Goal: Find specific page/section: Find specific page/section

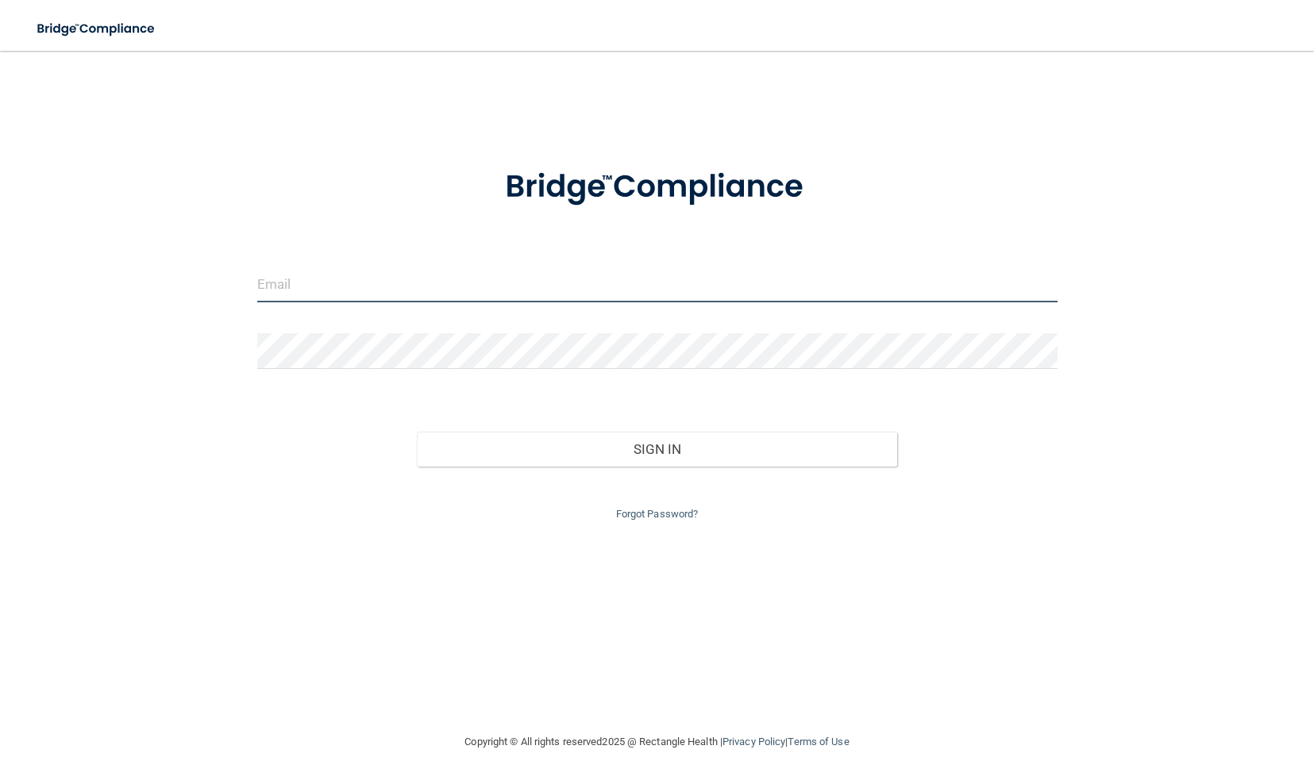
type input "[PERSON_NAME][EMAIL_ADDRESS][DOMAIN_NAME]"
click at [428, 291] on input "[PERSON_NAME][EMAIL_ADDRESS][DOMAIN_NAME]" at bounding box center [657, 285] width 800 height 36
drag, startPoint x: 455, startPoint y: 283, endPoint x: 239, endPoint y: 283, distance: 216.0
click at [239, 283] on div "[PERSON_NAME][EMAIL_ADDRESS][DOMAIN_NAME] Invalid email/password. You don't hav…" at bounding box center [657, 392] width 1250 height 650
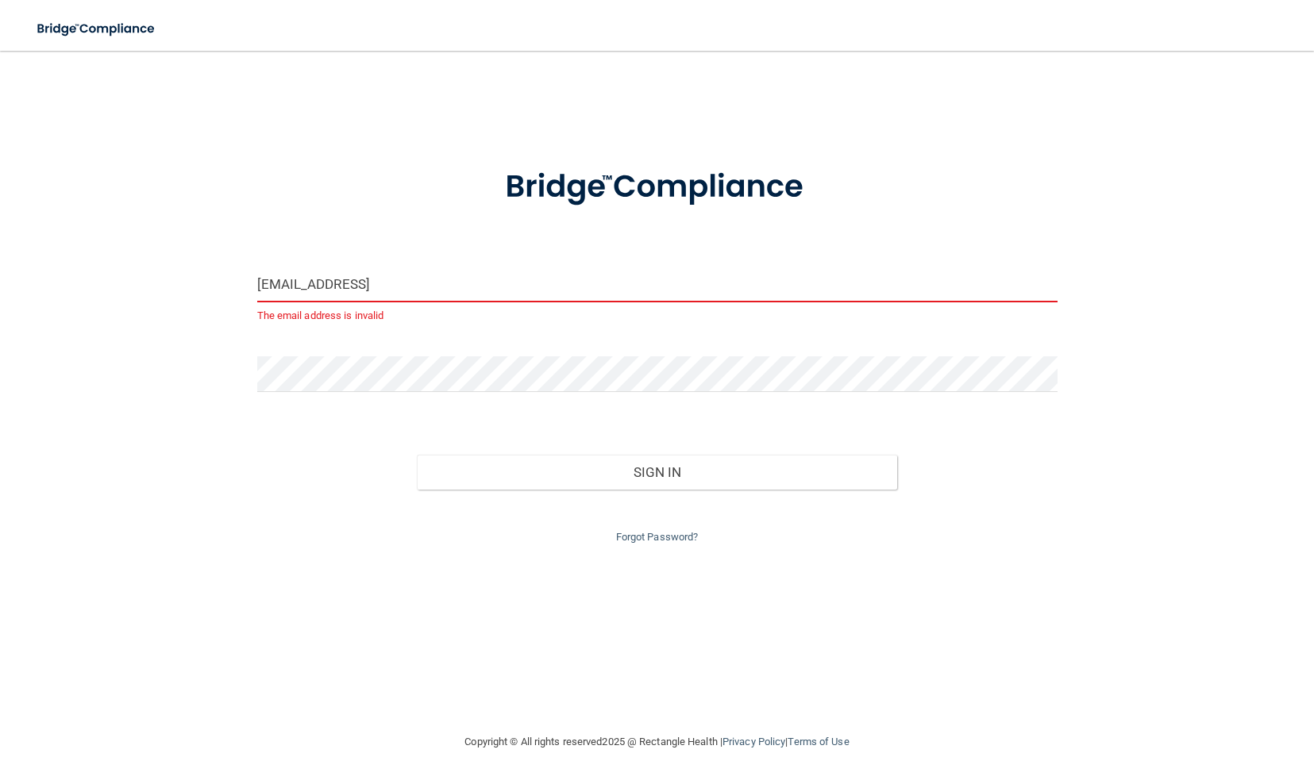
type input "[EMAIL_ADDRESS][DOMAIN_NAME]"
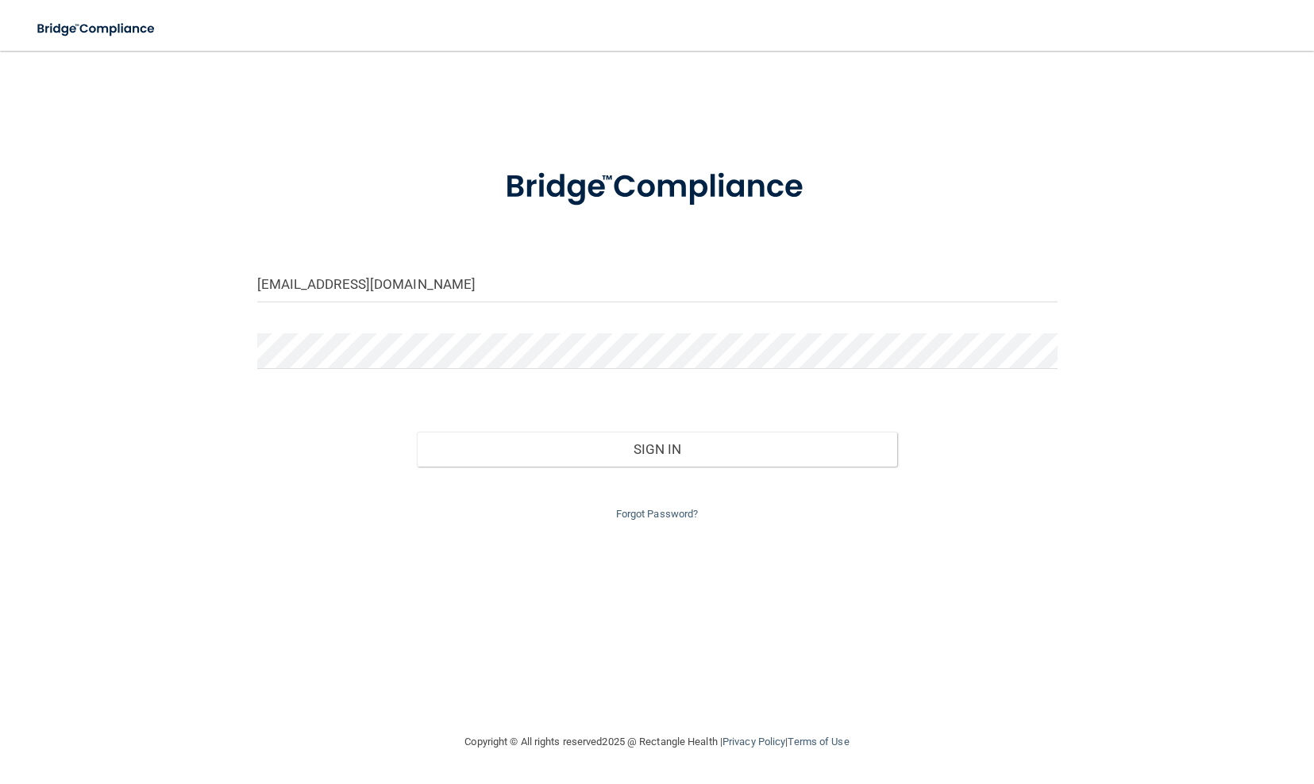
click at [895, 521] on div "Forgot Password?" at bounding box center [657, 495] width 824 height 57
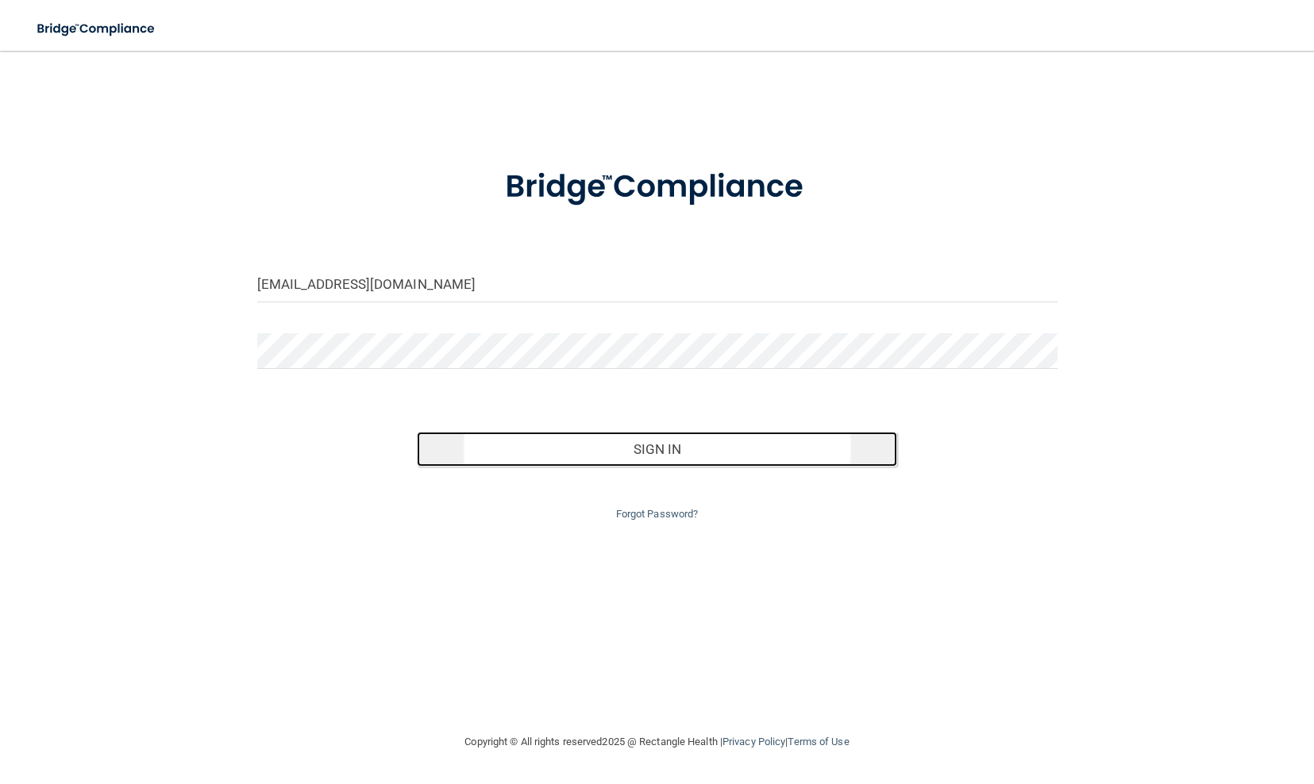
click at [664, 447] on button "Sign In" at bounding box center [657, 449] width 480 height 35
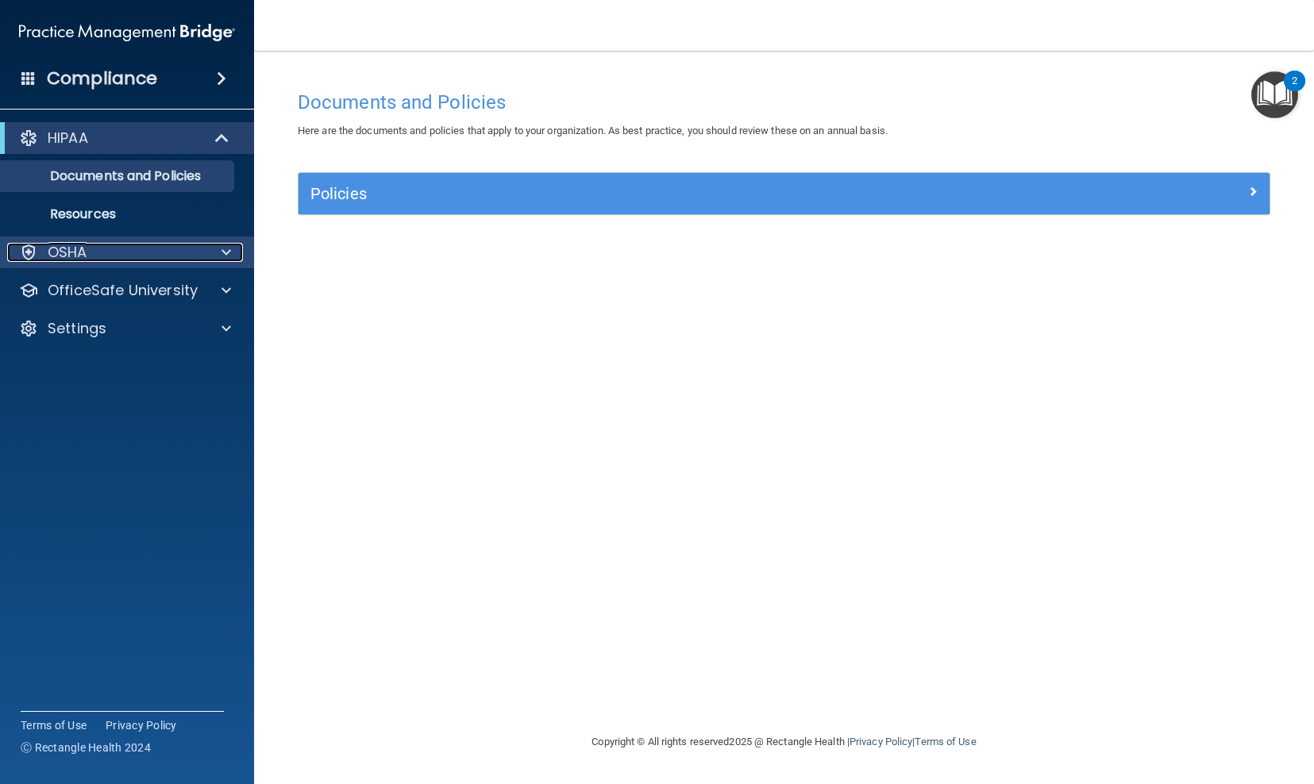
click at [128, 251] on div "OSHA" at bounding box center [105, 252] width 197 height 19
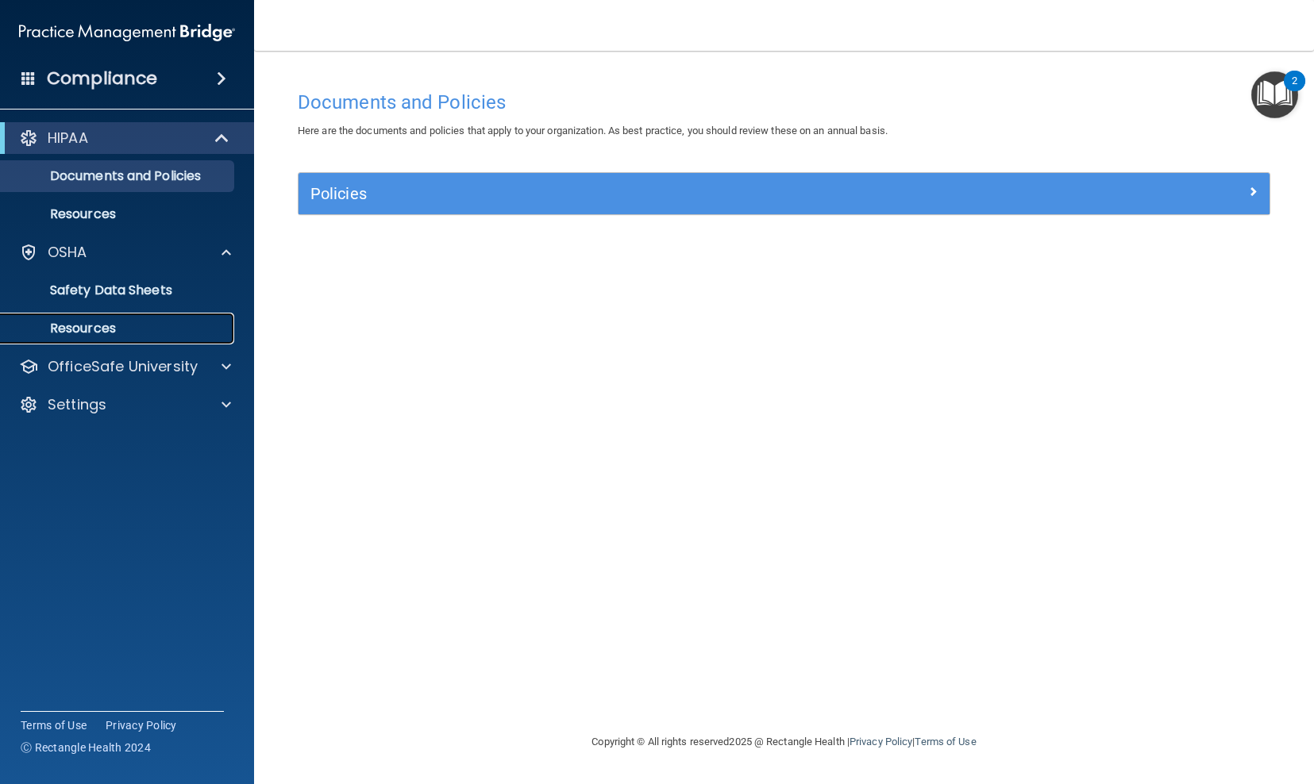
click at [157, 324] on p "Resources" at bounding box center [118, 329] width 217 height 16
